Goal: Check status: Check status

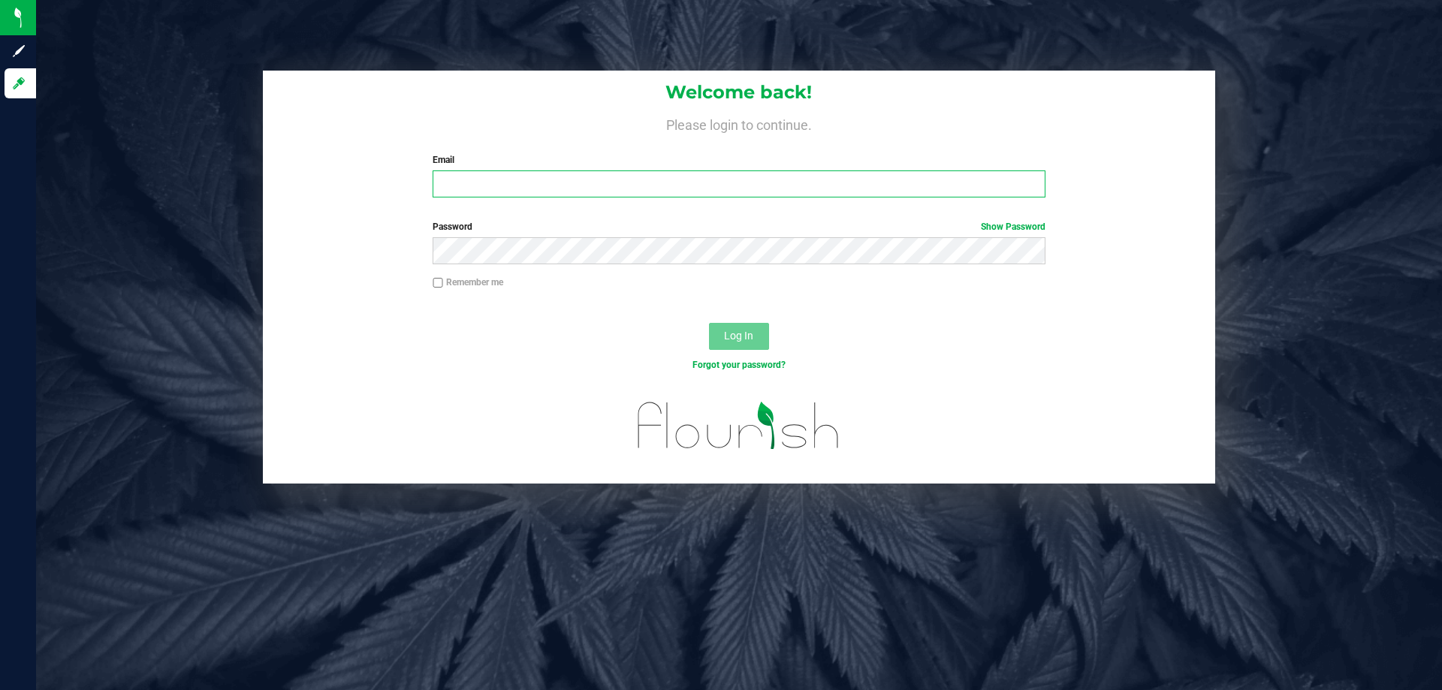
click at [498, 190] on input "Email" at bounding box center [739, 184] width 612 height 27
type input "[EMAIL_ADDRESS][DOMAIN_NAME]"
click at [709, 323] on button "Log In" at bounding box center [739, 336] width 60 height 27
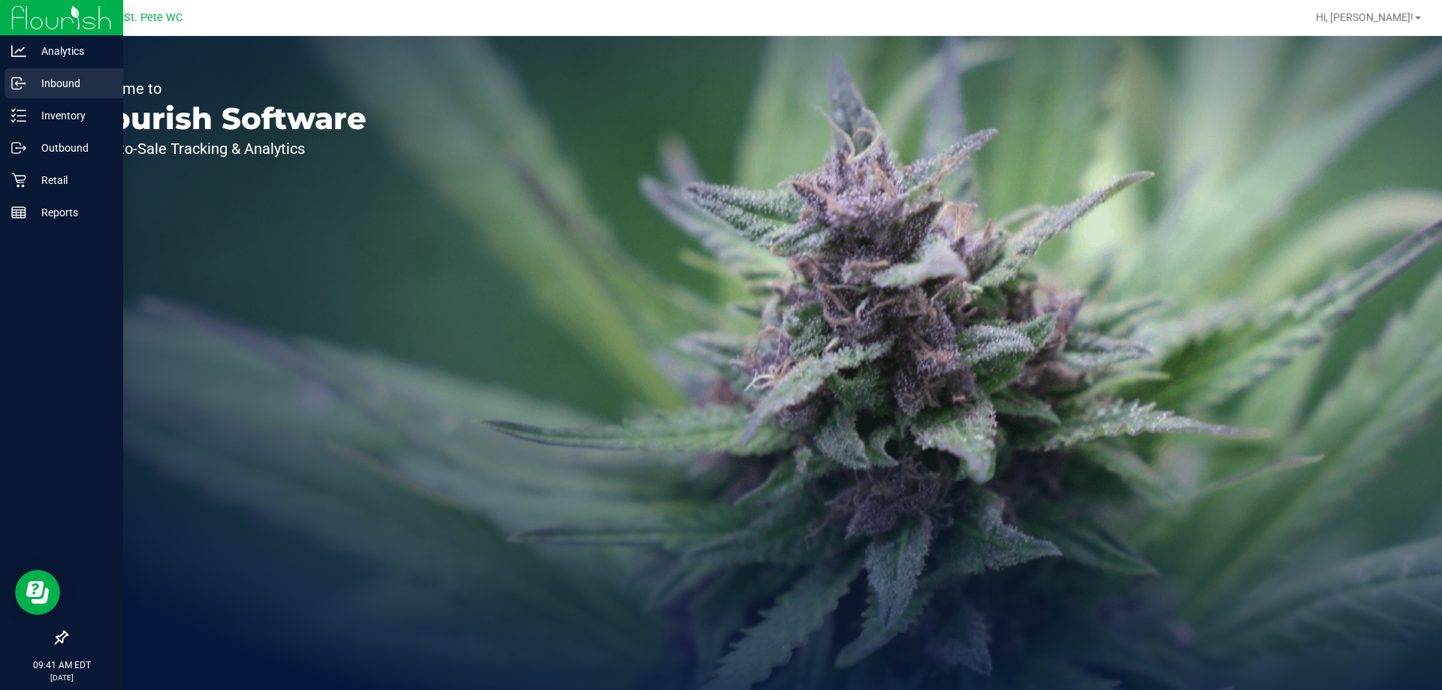
click at [14, 80] on icon at bounding box center [18, 83] width 15 height 15
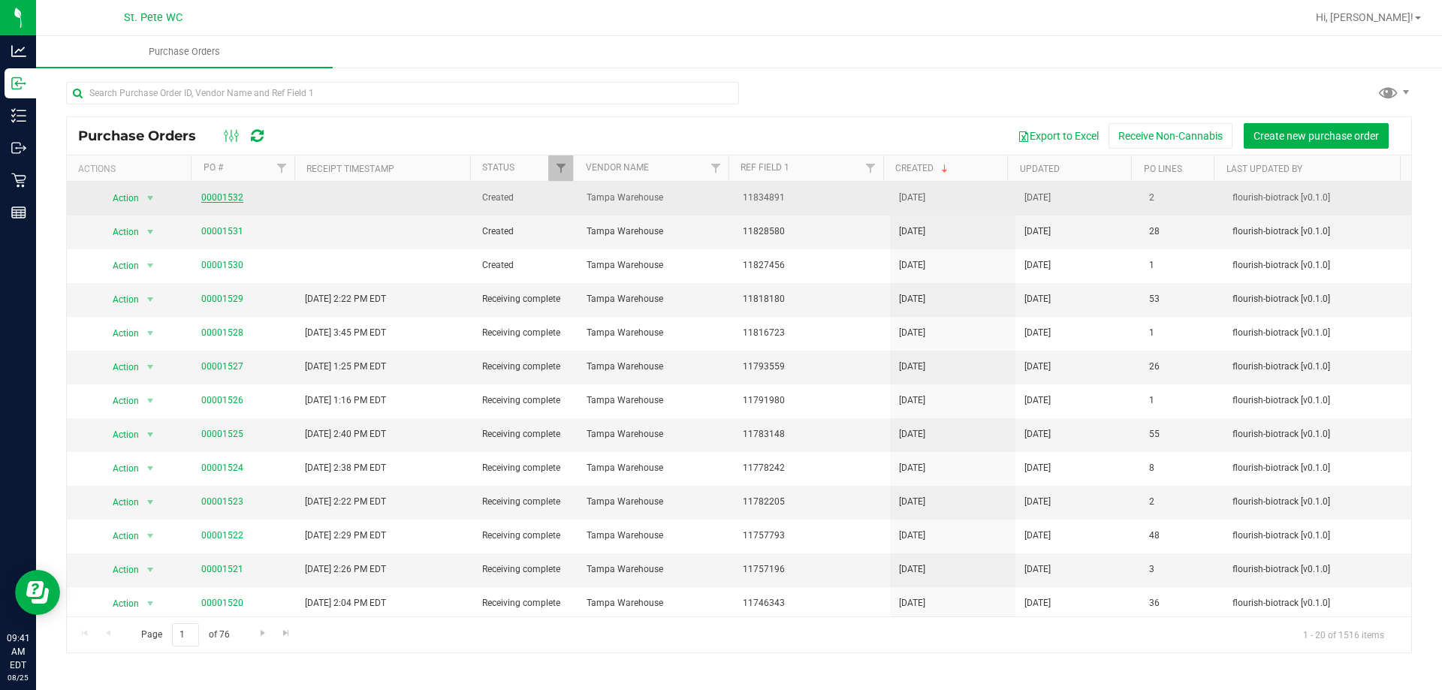
click at [207, 197] on link "00001532" at bounding box center [222, 197] width 42 height 11
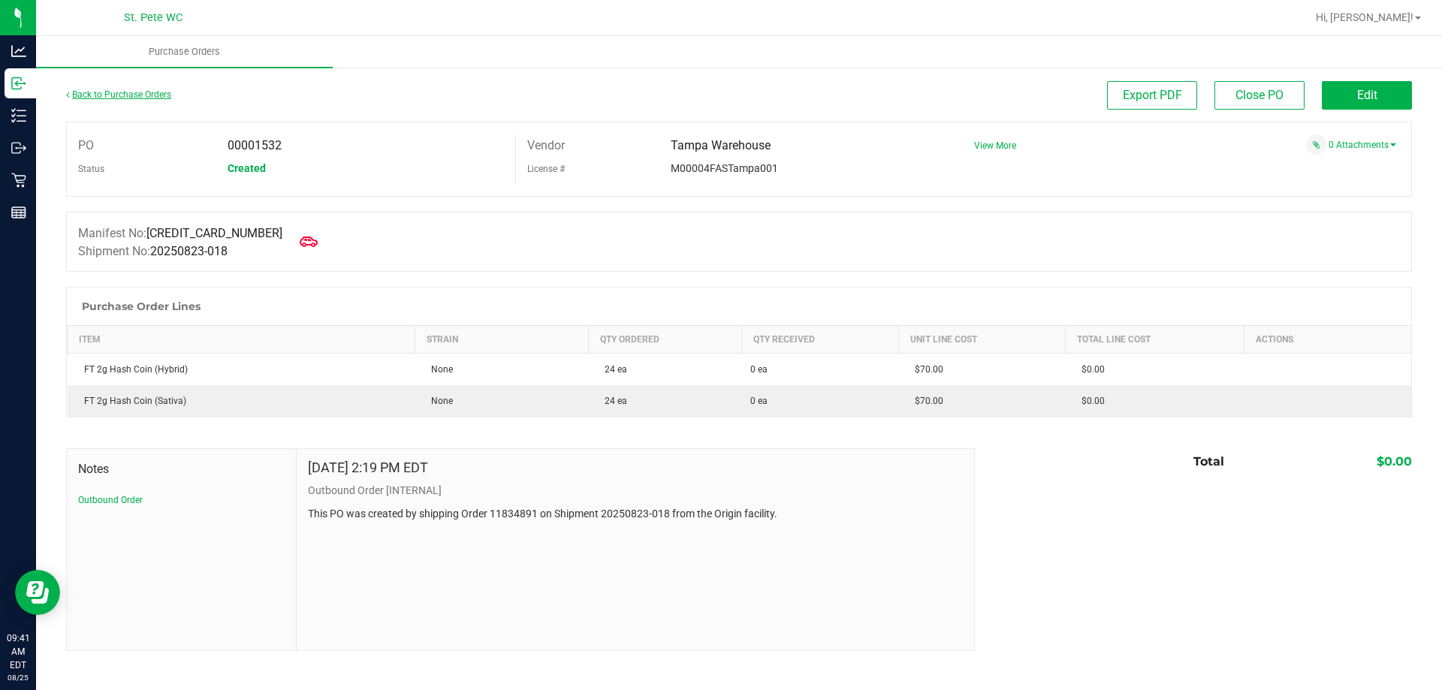
click at [102, 98] on link "Back to Purchase Orders" at bounding box center [118, 94] width 105 height 11
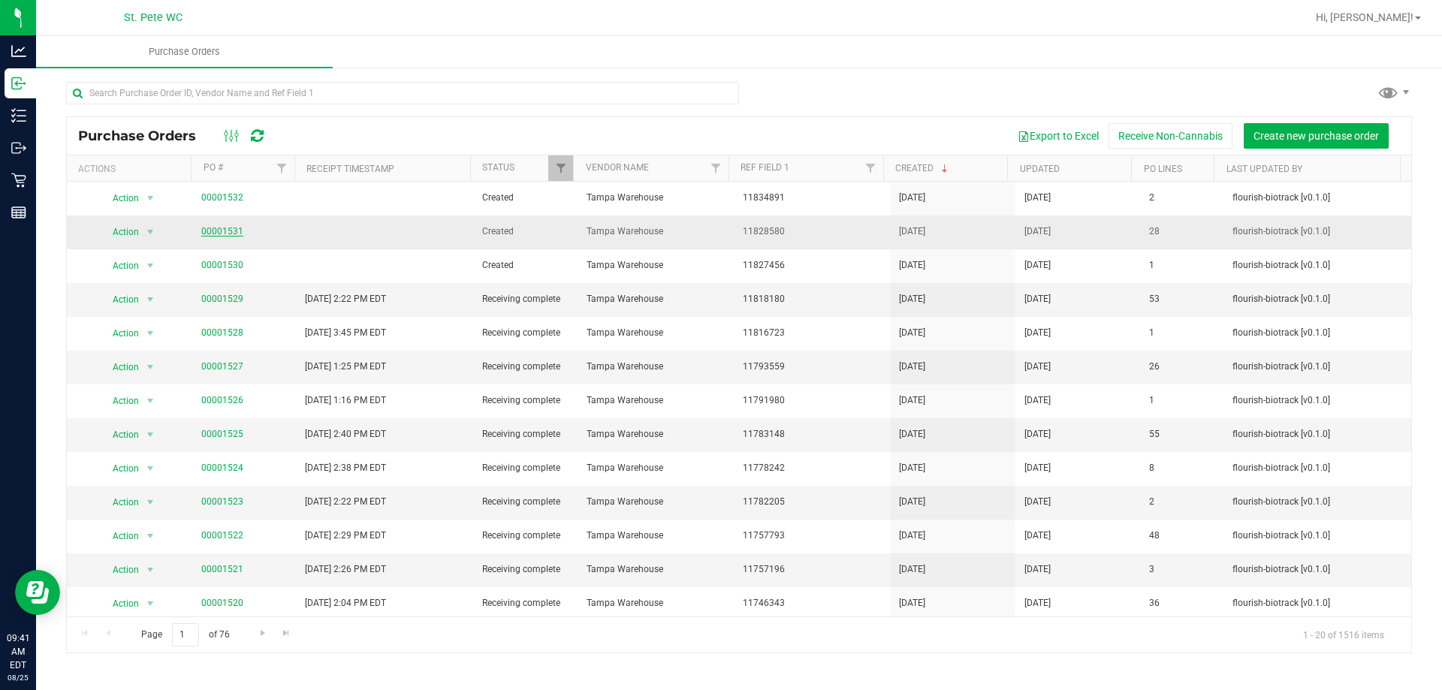
click at [209, 230] on link "00001531" at bounding box center [222, 231] width 42 height 11
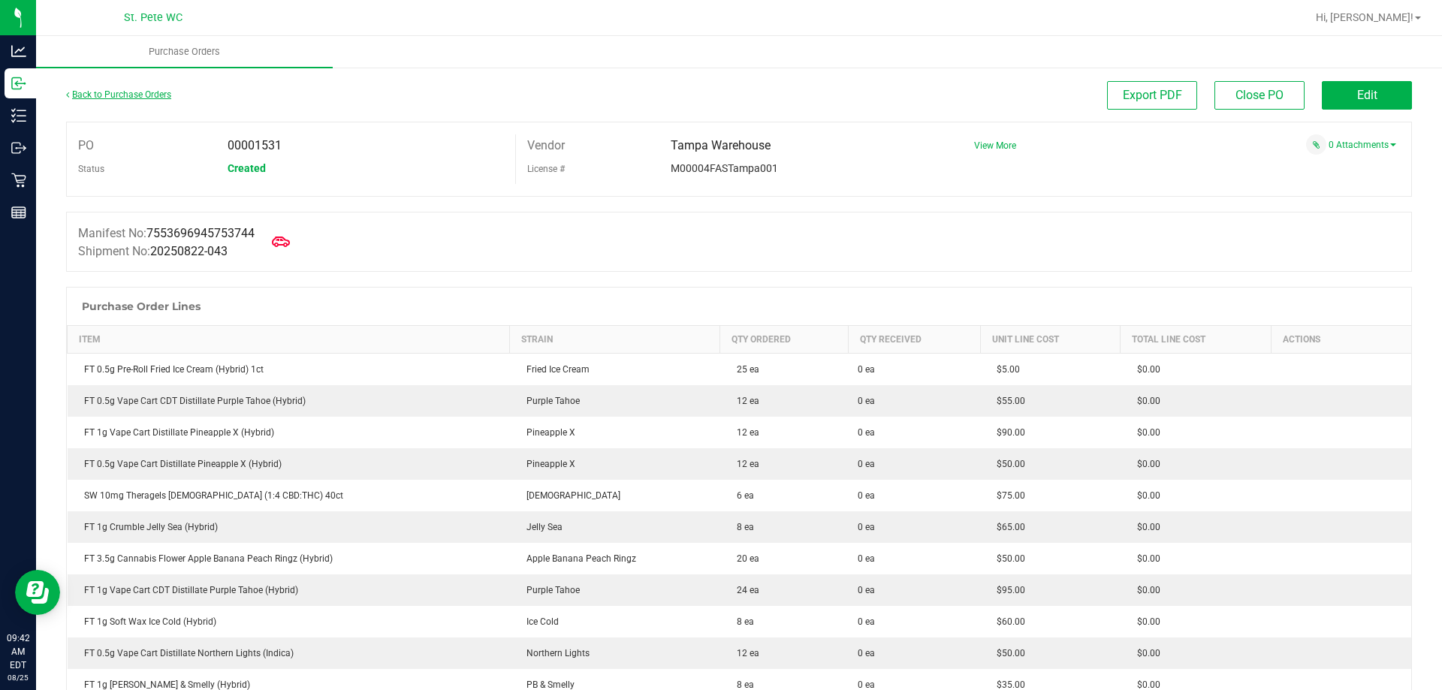
click at [144, 92] on link "Back to Purchase Orders" at bounding box center [118, 94] width 105 height 11
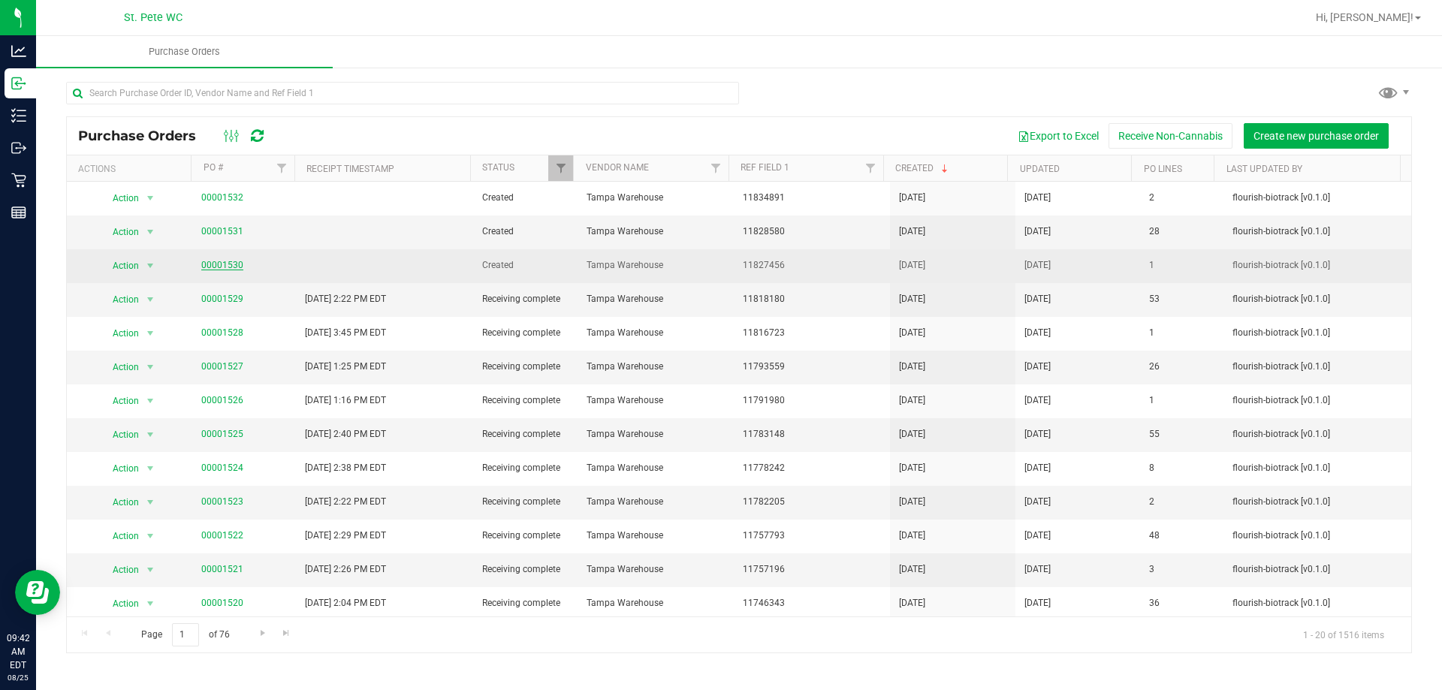
click at [227, 269] on link "00001530" at bounding box center [222, 265] width 42 height 11
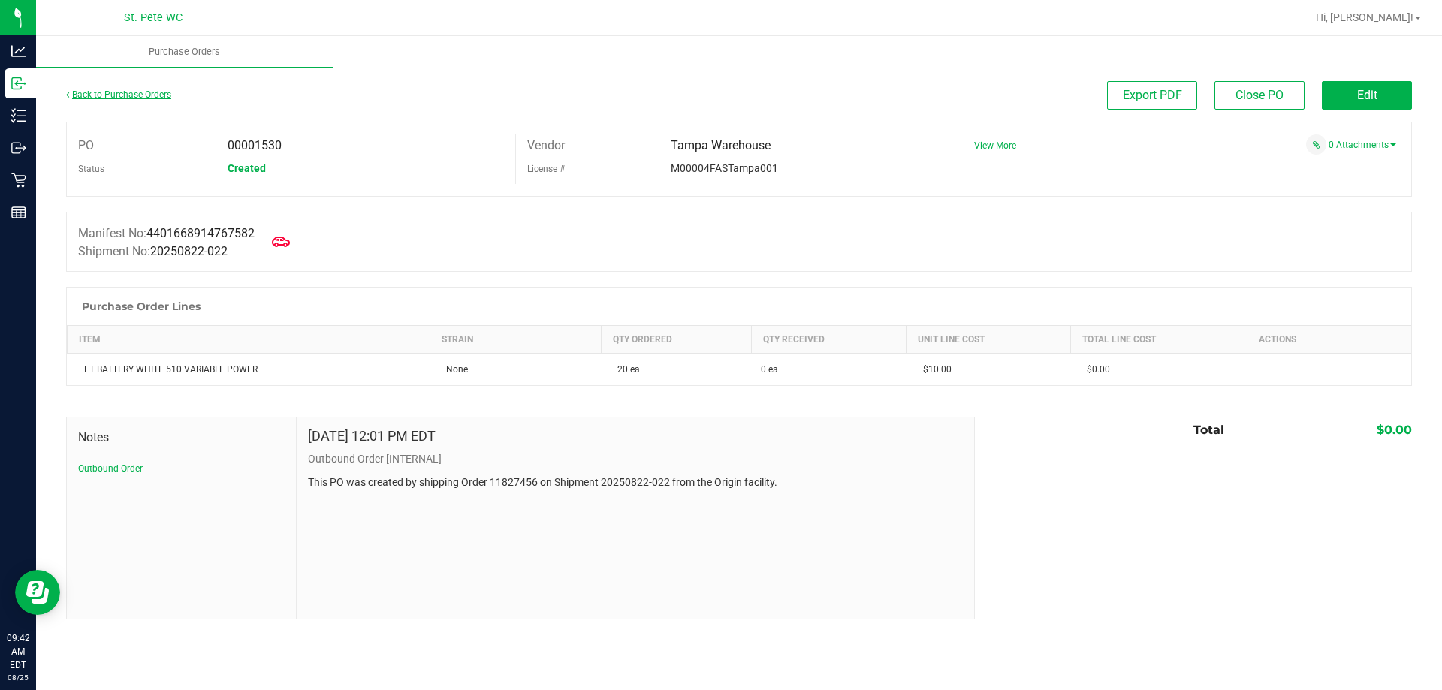
click at [87, 96] on link "Back to Purchase Orders" at bounding box center [118, 94] width 105 height 11
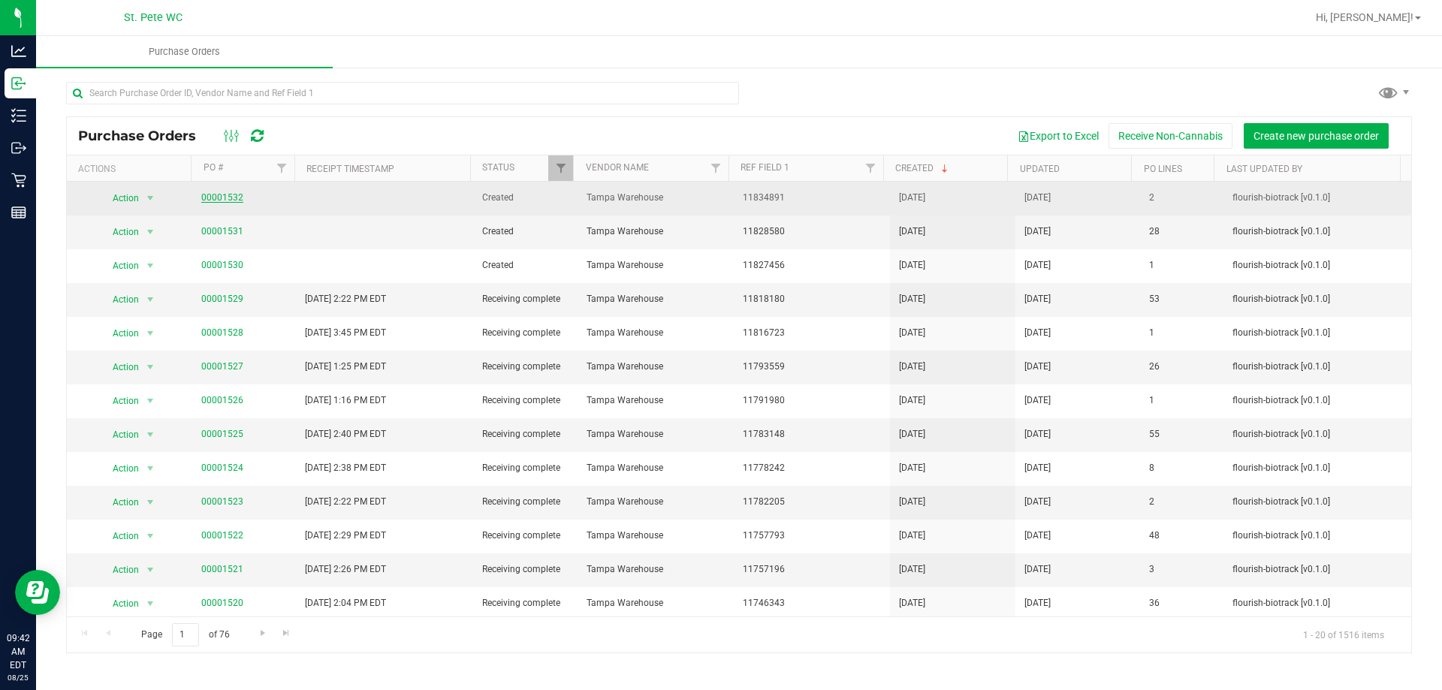
click at [210, 198] on link "00001532" at bounding box center [222, 197] width 42 height 11
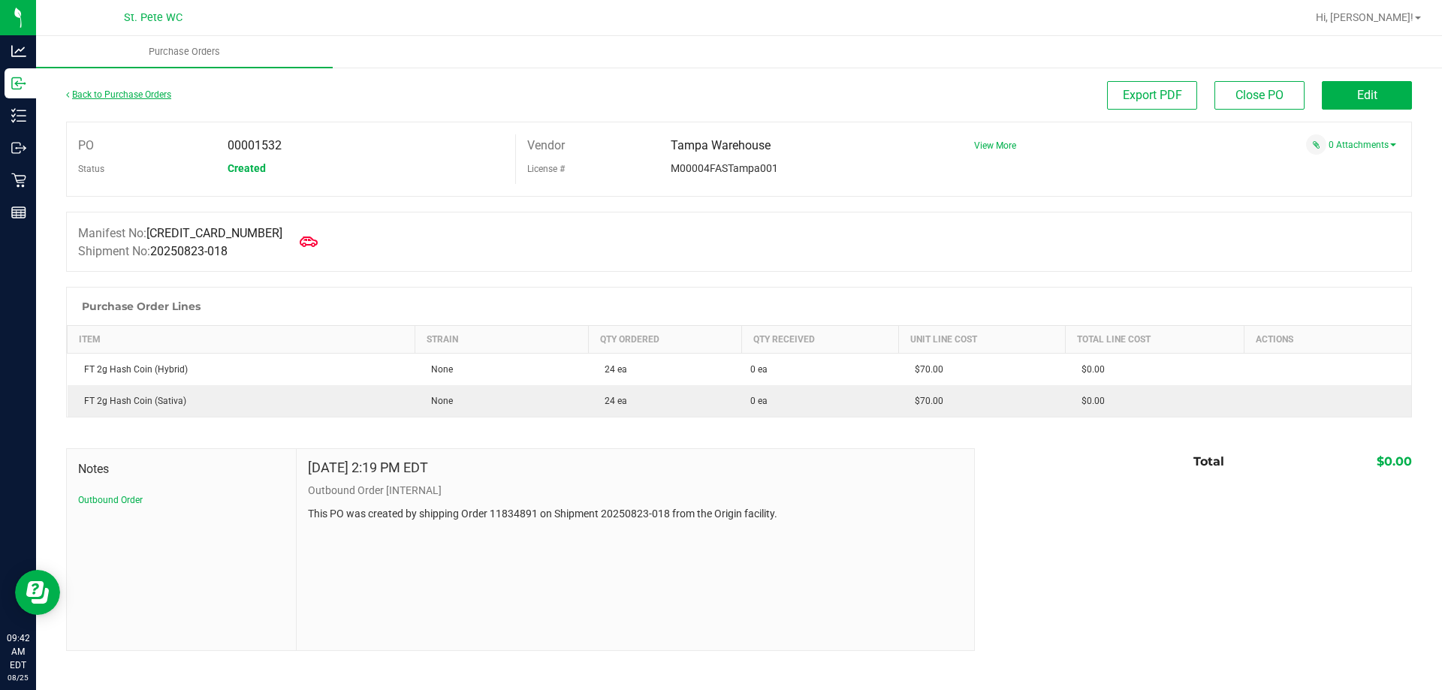
click at [128, 92] on link "Back to Purchase Orders" at bounding box center [118, 94] width 105 height 11
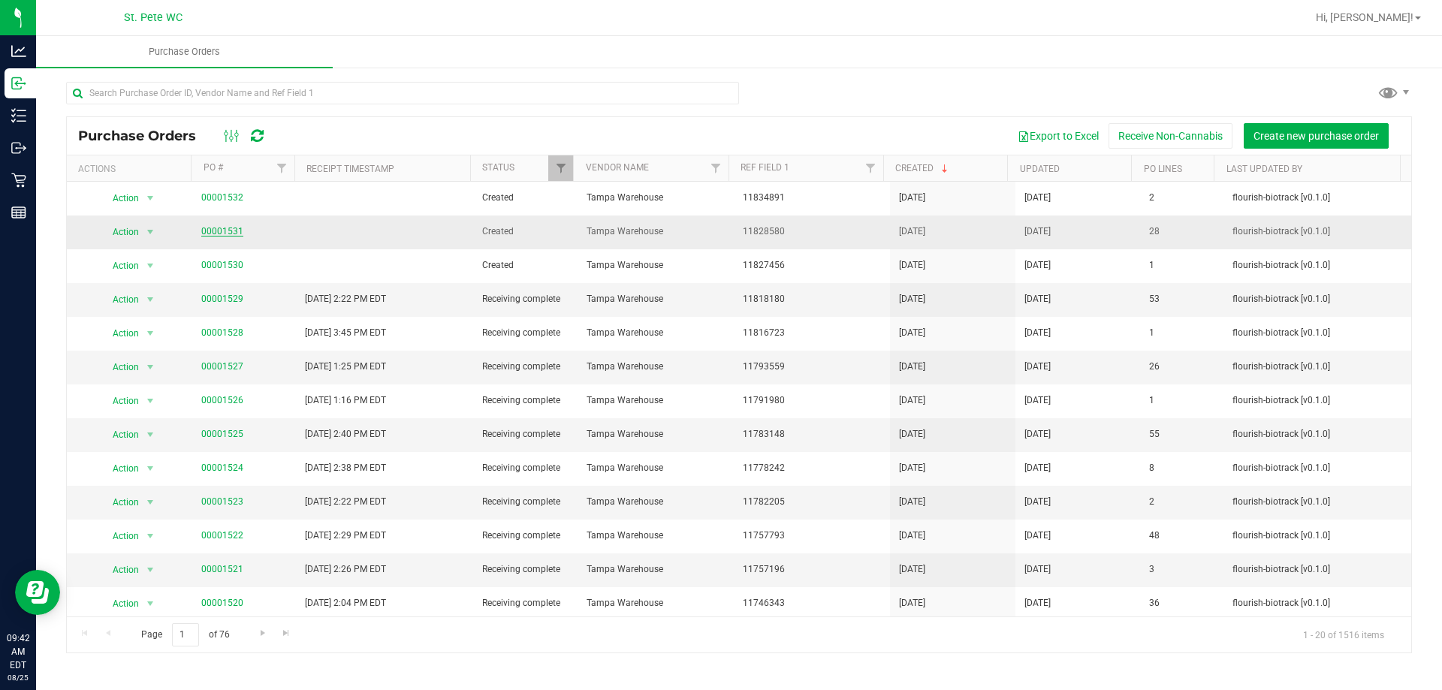
click at [228, 228] on link "00001531" at bounding box center [222, 231] width 42 height 11
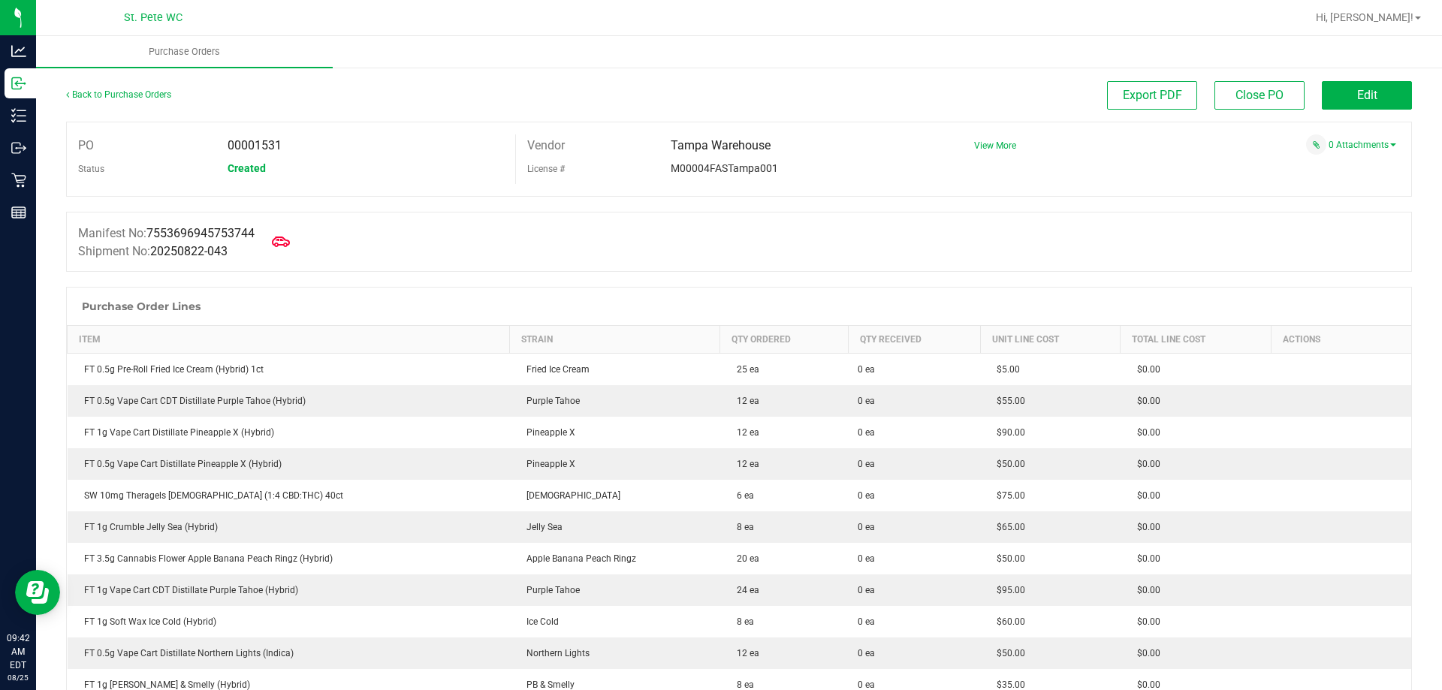
click at [466, 97] on div "Export PDF Close PO Edit" at bounding box center [908, 95] width 1010 height 29
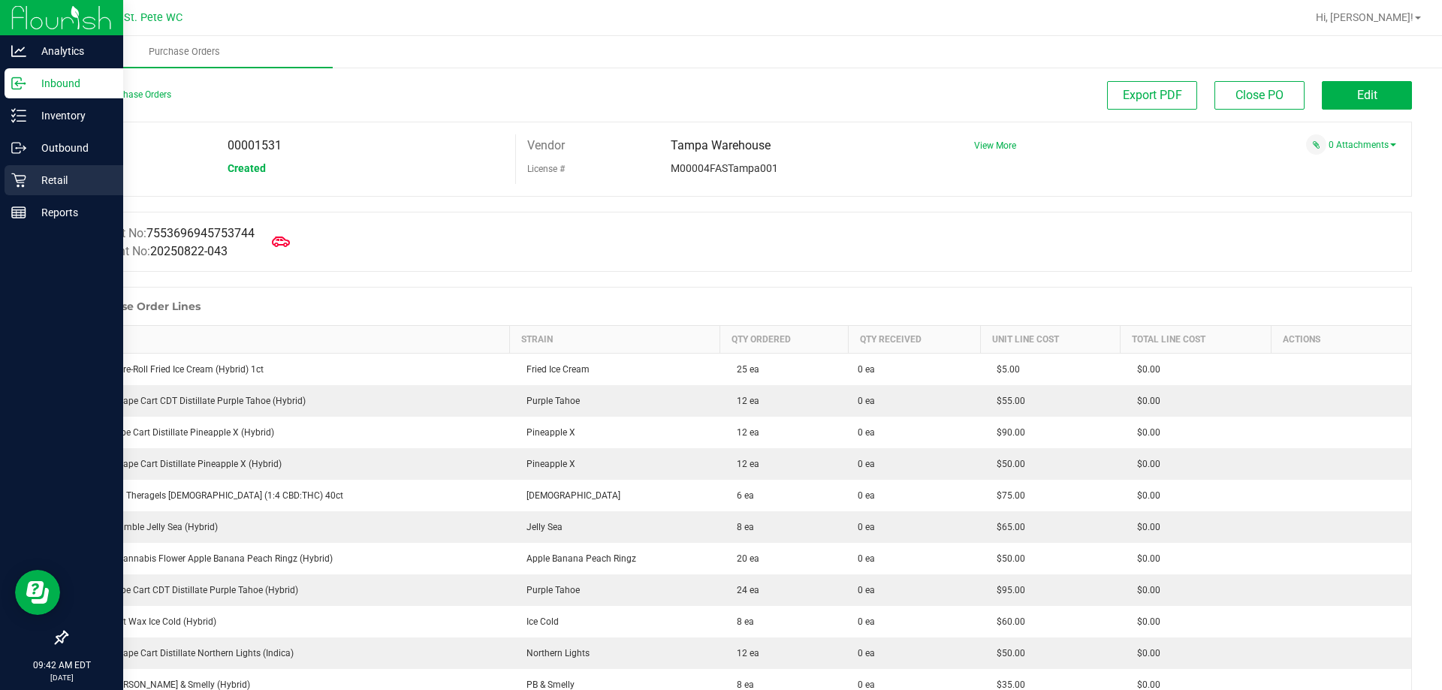
click at [26, 180] on p "Retail" at bounding box center [71, 180] width 90 height 18
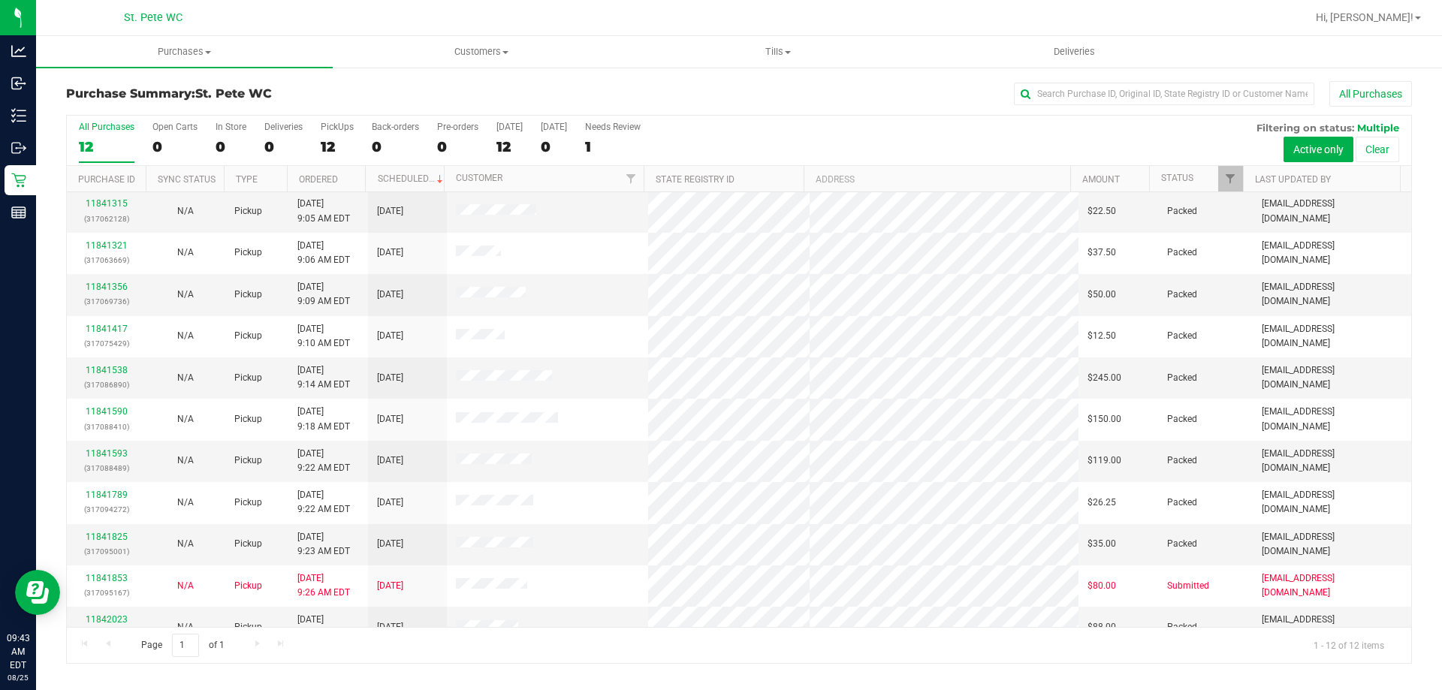
scroll to position [64, 0]
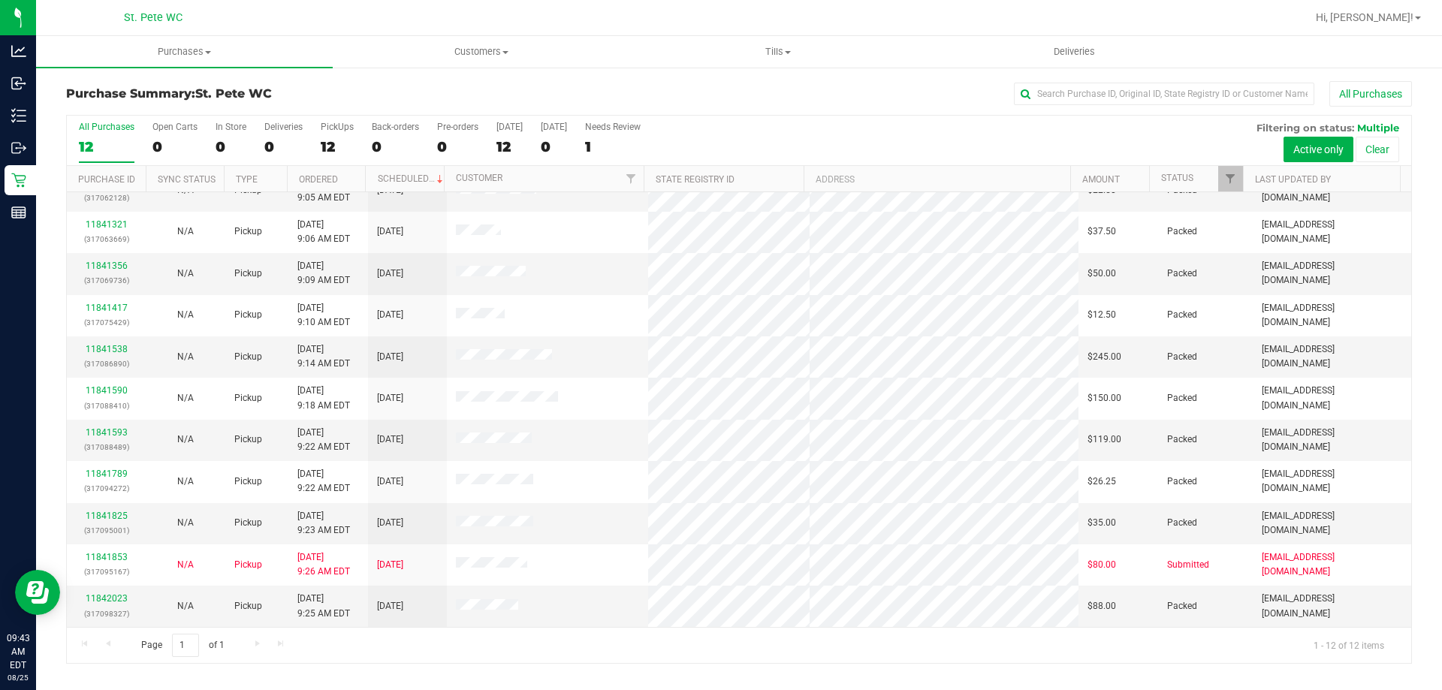
click at [395, 88] on h3 "Purchase Summary: St. Pete WC" at bounding box center [290, 94] width 448 height 14
